Goal: Obtain resource: Download file/media

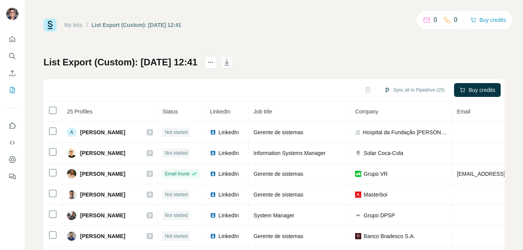
click at [229, 63] on icon "button" at bounding box center [227, 63] width 4 height 2
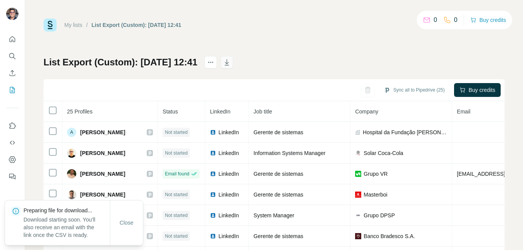
click at [231, 60] on icon "button" at bounding box center [227, 63] width 8 height 8
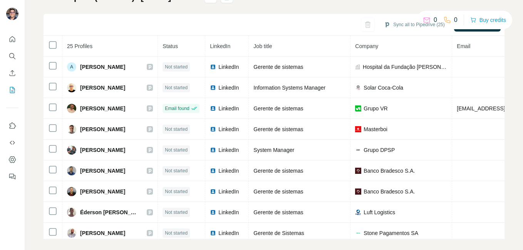
scroll to position [73, 0]
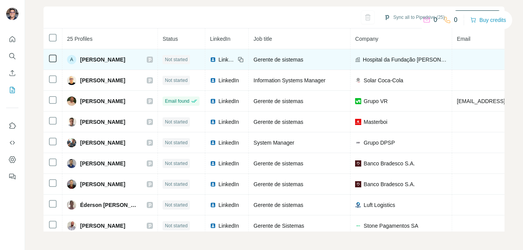
click at [235, 63] on span "LinkedIn" at bounding box center [226, 60] width 17 height 8
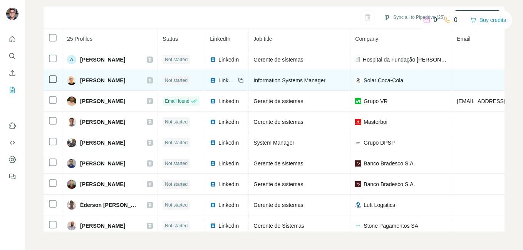
click at [235, 81] on span "LinkedIn" at bounding box center [226, 81] width 17 height 8
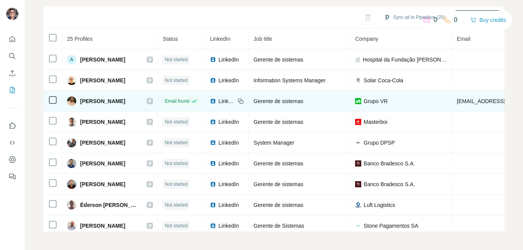
click at [235, 101] on span "LinkedIn" at bounding box center [226, 101] width 17 height 8
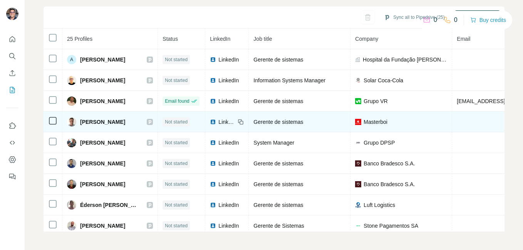
click at [235, 122] on span "LinkedIn" at bounding box center [226, 122] width 17 height 8
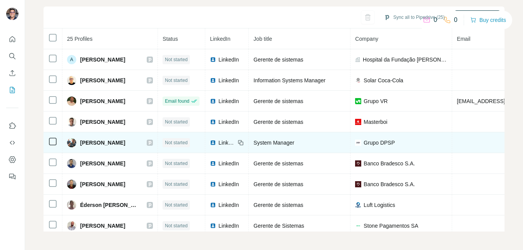
click at [235, 140] on span "LinkedIn" at bounding box center [226, 143] width 17 height 8
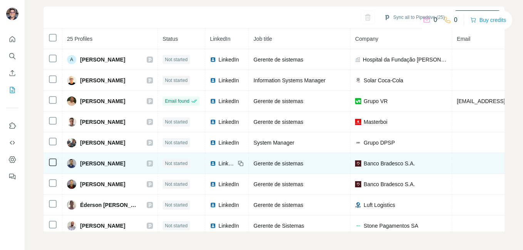
click at [235, 164] on span "LinkedIn" at bounding box center [226, 164] width 17 height 8
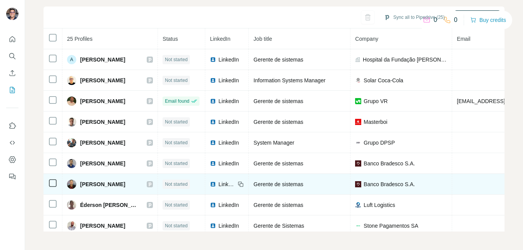
click at [235, 183] on span "LinkedIn" at bounding box center [226, 185] width 17 height 8
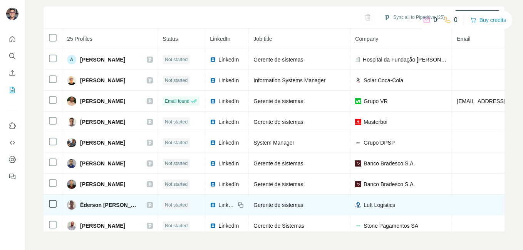
click at [235, 203] on span "LinkedIn" at bounding box center [226, 205] width 17 height 8
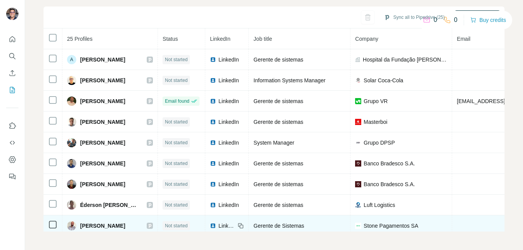
click at [235, 223] on span "LinkedIn" at bounding box center [226, 226] width 17 height 8
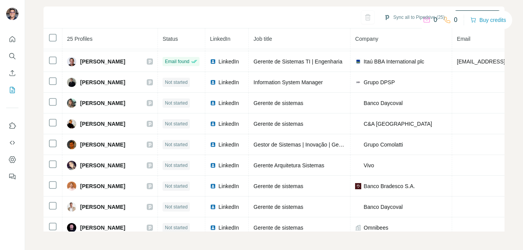
scroll to position [187, 0]
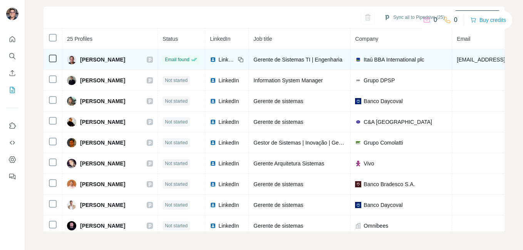
click at [235, 59] on span "LinkedIn" at bounding box center [226, 60] width 17 height 8
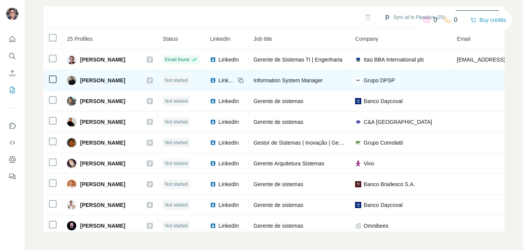
click at [235, 77] on span "LinkedIn" at bounding box center [226, 81] width 17 height 8
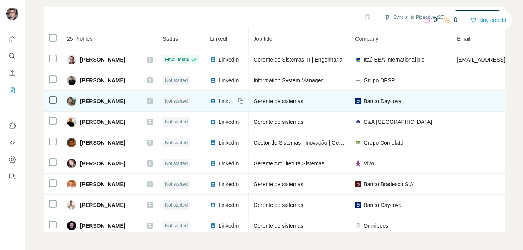
click at [235, 103] on span "LinkedIn" at bounding box center [226, 101] width 17 height 8
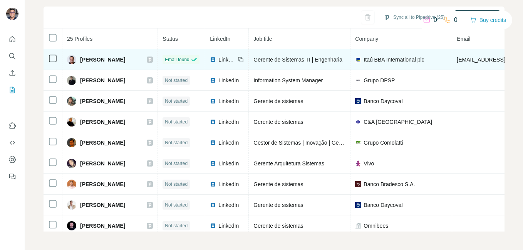
click at [235, 60] on span "LinkedIn" at bounding box center [226, 60] width 17 height 8
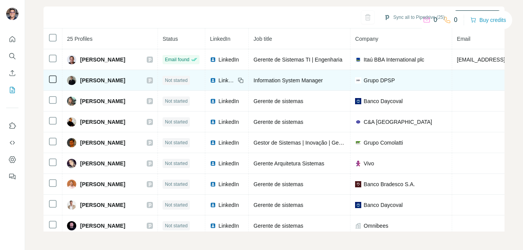
click at [235, 77] on span "LinkedIn" at bounding box center [226, 81] width 17 height 8
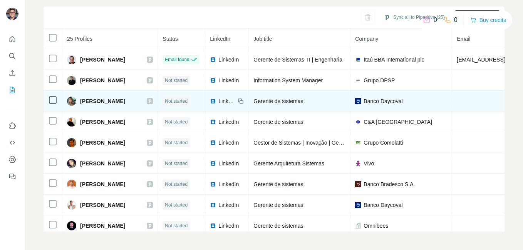
click at [235, 100] on span "LinkedIn" at bounding box center [226, 101] width 17 height 8
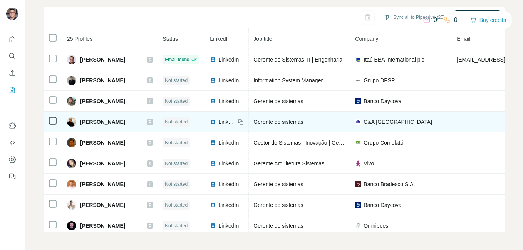
click at [235, 118] on span "LinkedIn" at bounding box center [226, 122] width 17 height 8
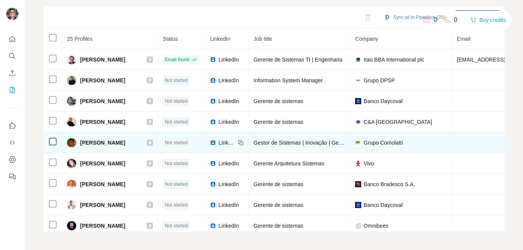
click at [235, 146] on span "LinkedIn" at bounding box center [226, 143] width 17 height 8
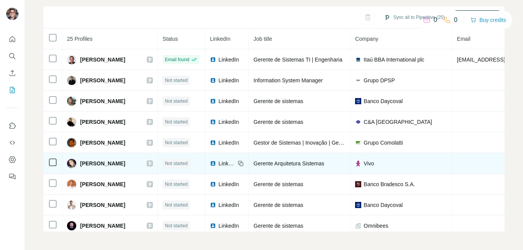
click at [249, 168] on td "LinkedIn" at bounding box center [227, 163] width 44 height 21
click at [235, 161] on span "LinkedIn" at bounding box center [226, 164] width 17 height 8
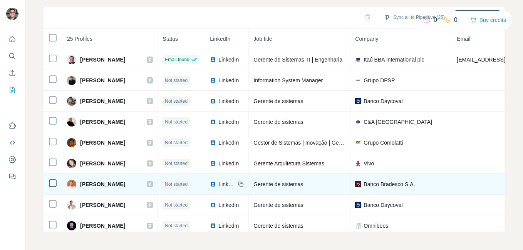
click at [235, 182] on span "LinkedIn" at bounding box center [226, 185] width 17 height 8
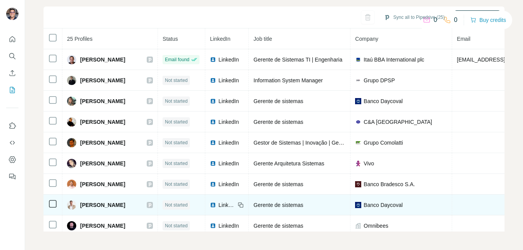
click at [235, 208] on span "LinkedIn" at bounding box center [226, 205] width 17 height 8
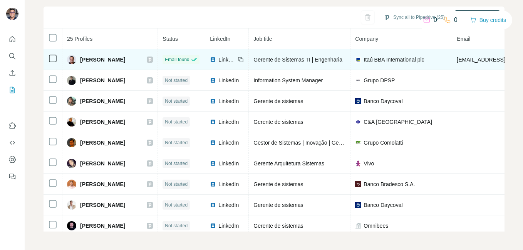
click at [235, 57] on span "LinkedIn" at bounding box center [226, 60] width 17 height 8
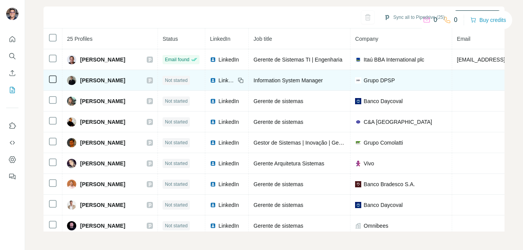
click at [235, 78] on span "LinkedIn" at bounding box center [226, 81] width 17 height 8
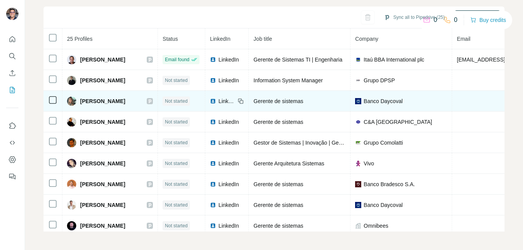
click at [235, 99] on span "LinkedIn" at bounding box center [226, 101] width 17 height 8
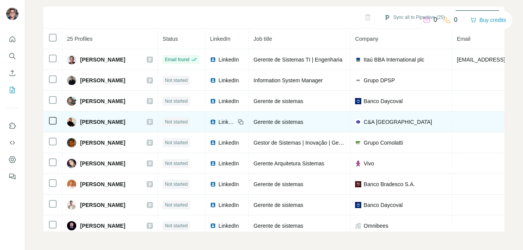
click at [235, 118] on span "LinkedIn" at bounding box center [226, 122] width 17 height 8
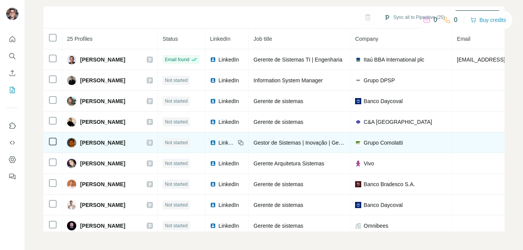
click at [235, 141] on span "LinkedIn" at bounding box center [226, 143] width 17 height 8
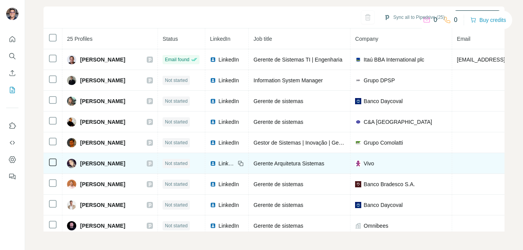
click at [235, 166] on span "LinkedIn" at bounding box center [226, 164] width 17 height 8
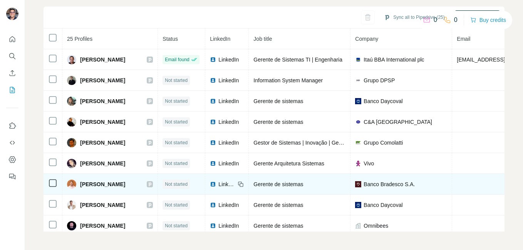
click at [235, 182] on span "LinkedIn" at bounding box center [226, 185] width 17 height 8
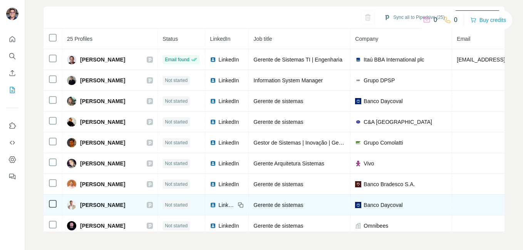
click at [235, 205] on span "LinkedIn" at bounding box center [226, 205] width 17 height 8
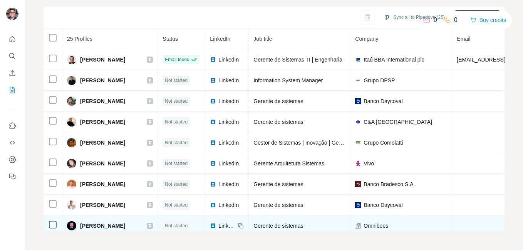
click at [235, 223] on span "LinkedIn" at bounding box center [226, 226] width 17 height 8
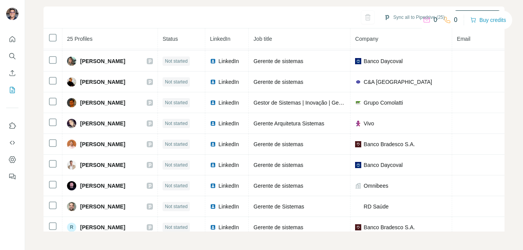
scroll to position [237, 0]
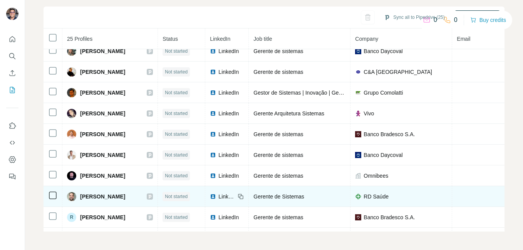
click at [235, 194] on span "LinkedIn" at bounding box center [226, 197] width 17 height 8
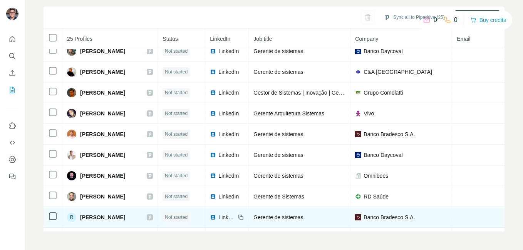
click at [235, 220] on div "LinkedIn" at bounding box center [222, 218] width 25 height 8
